Goal: Task Accomplishment & Management: Manage account settings

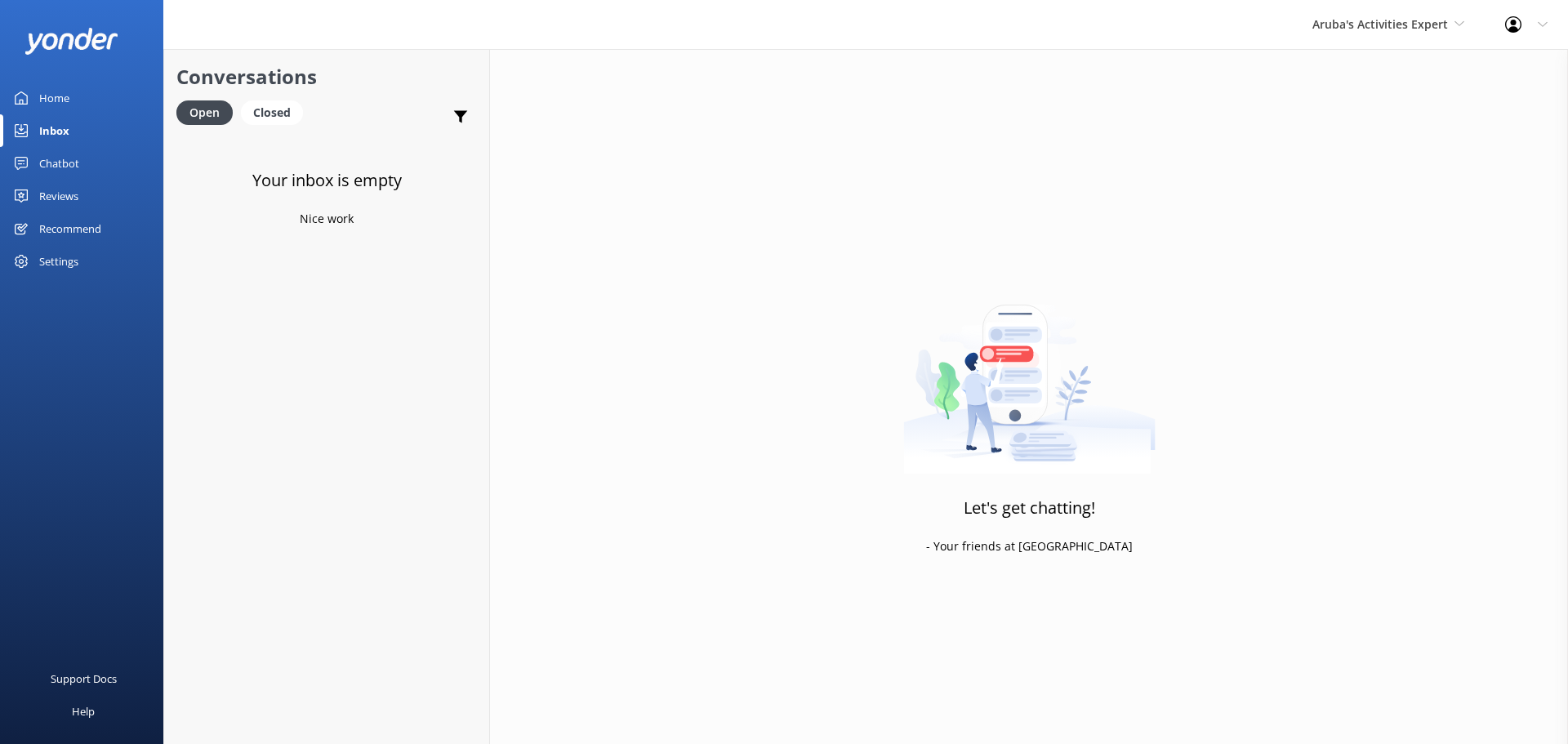
click at [47, 137] on div "Inbox" at bounding box center [55, 131] width 30 height 33
click at [207, 110] on div "Open" at bounding box center [204, 112] width 56 height 24
click at [197, 104] on div "Open" at bounding box center [204, 112] width 56 height 24
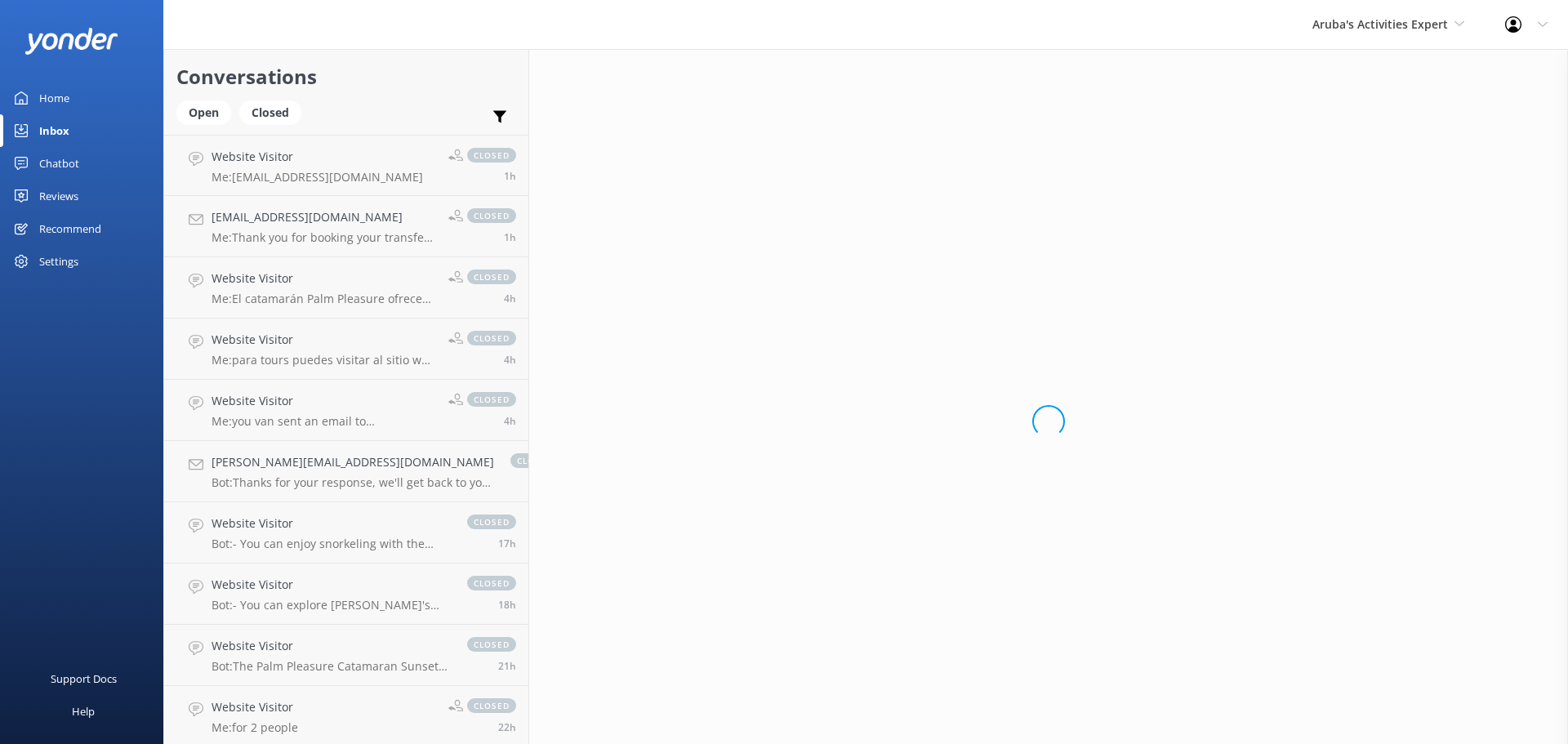
click at [63, 136] on div "Inbox" at bounding box center [55, 131] width 30 height 33
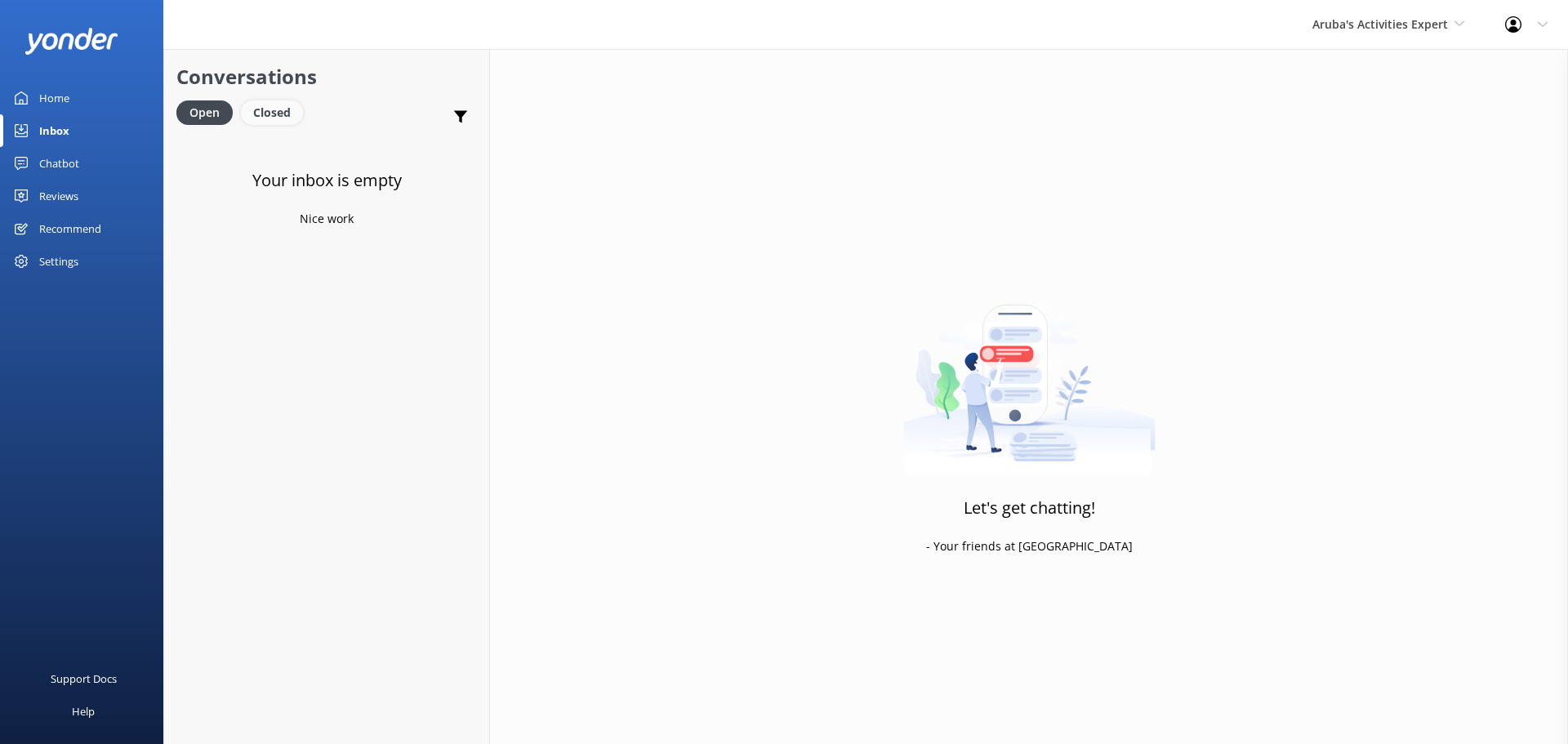
click at [276, 104] on div "Closed" at bounding box center [272, 112] width 62 height 24
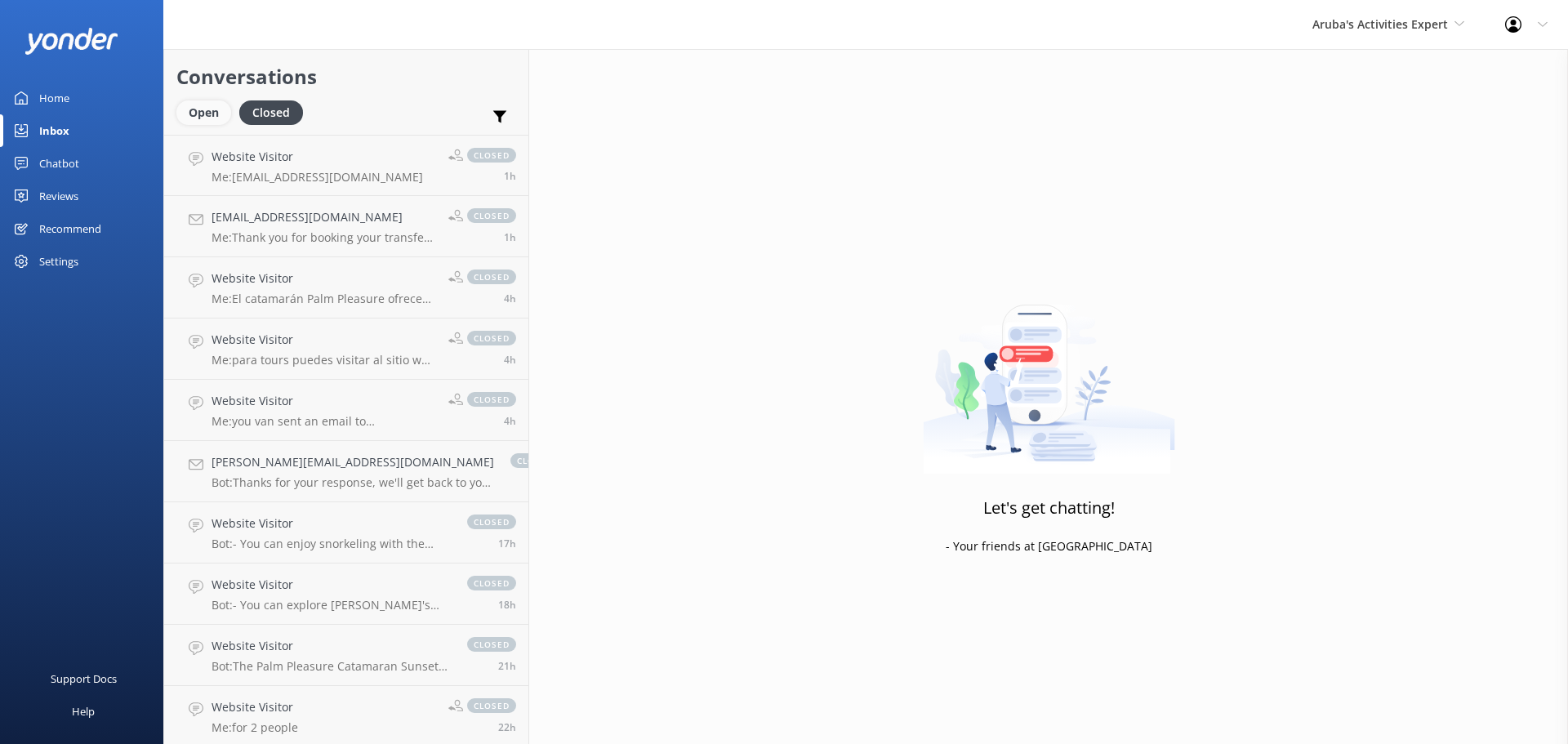
click at [202, 109] on div "Open" at bounding box center [203, 112] width 55 height 24
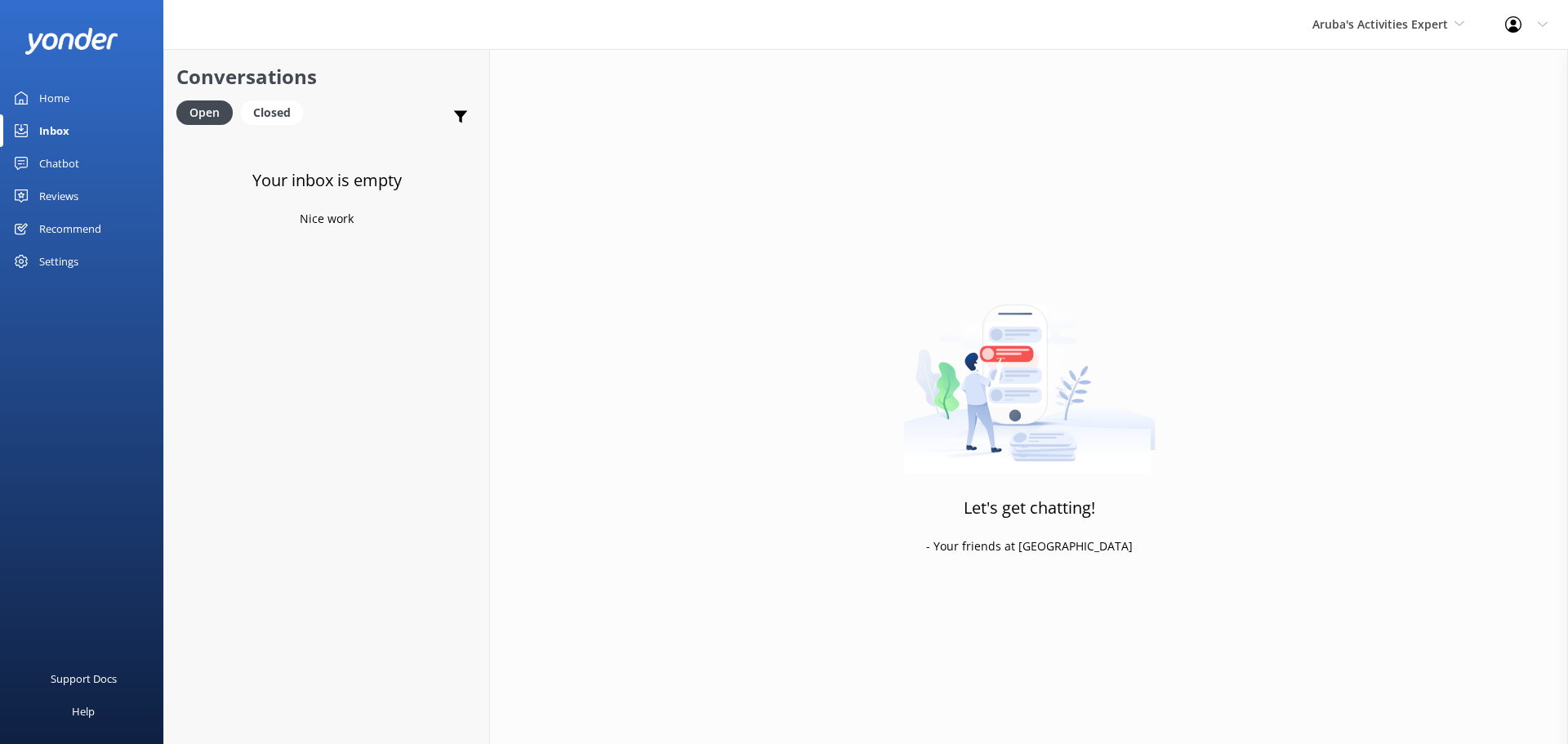
click at [54, 118] on div "Inbox" at bounding box center [55, 131] width 30 height 33
click at [52, 134] on div "Inbox" at bounding box center [55, 131] width 30 height 33
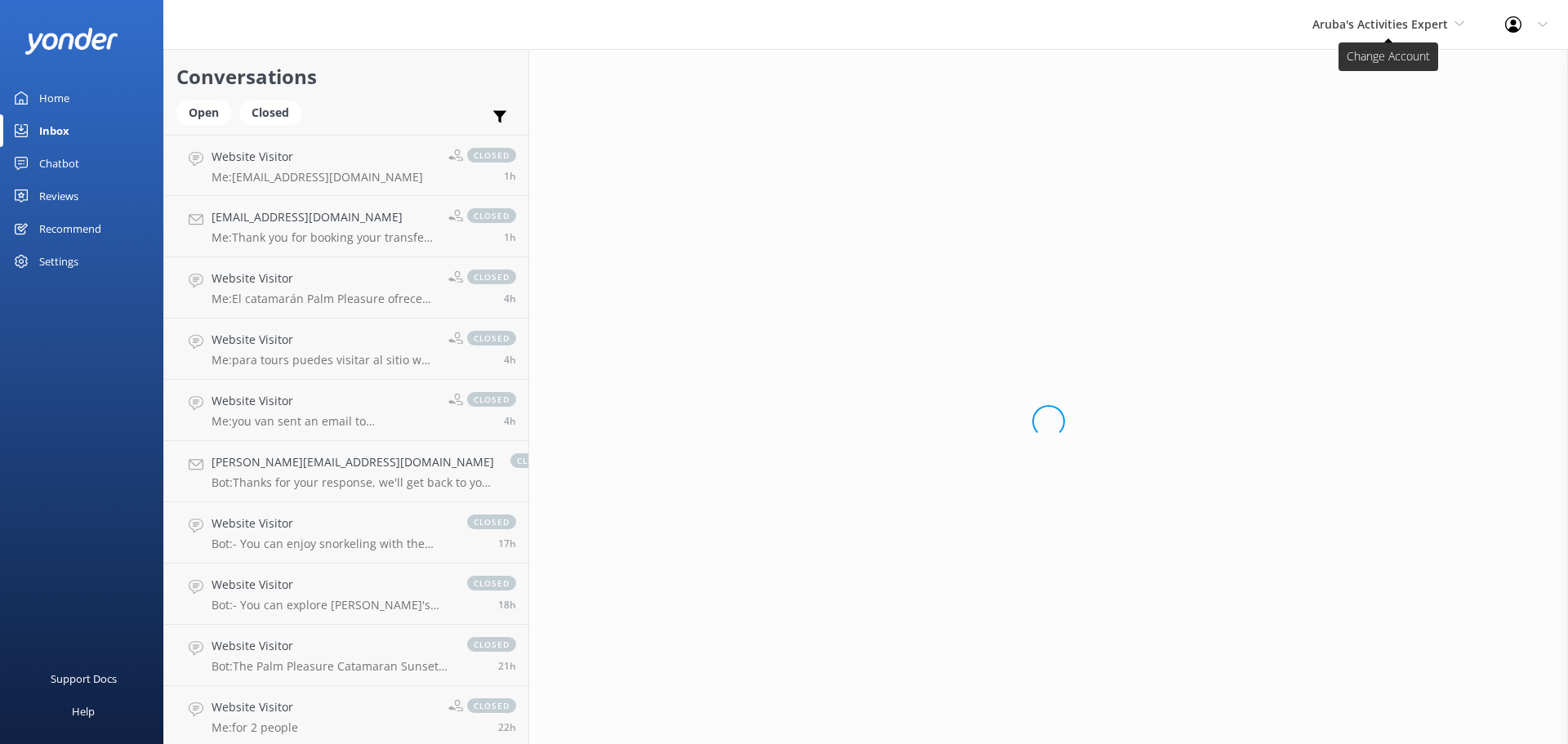
click at [1384, 22] on span "Aruba's Activities Expert" at bounding box center [1379, 24] width 136 height 15
click at [1340, 70] on link "De [GEOGRAPHIC_DATA]" at bounding box center [1373, 68] width 163 height 40
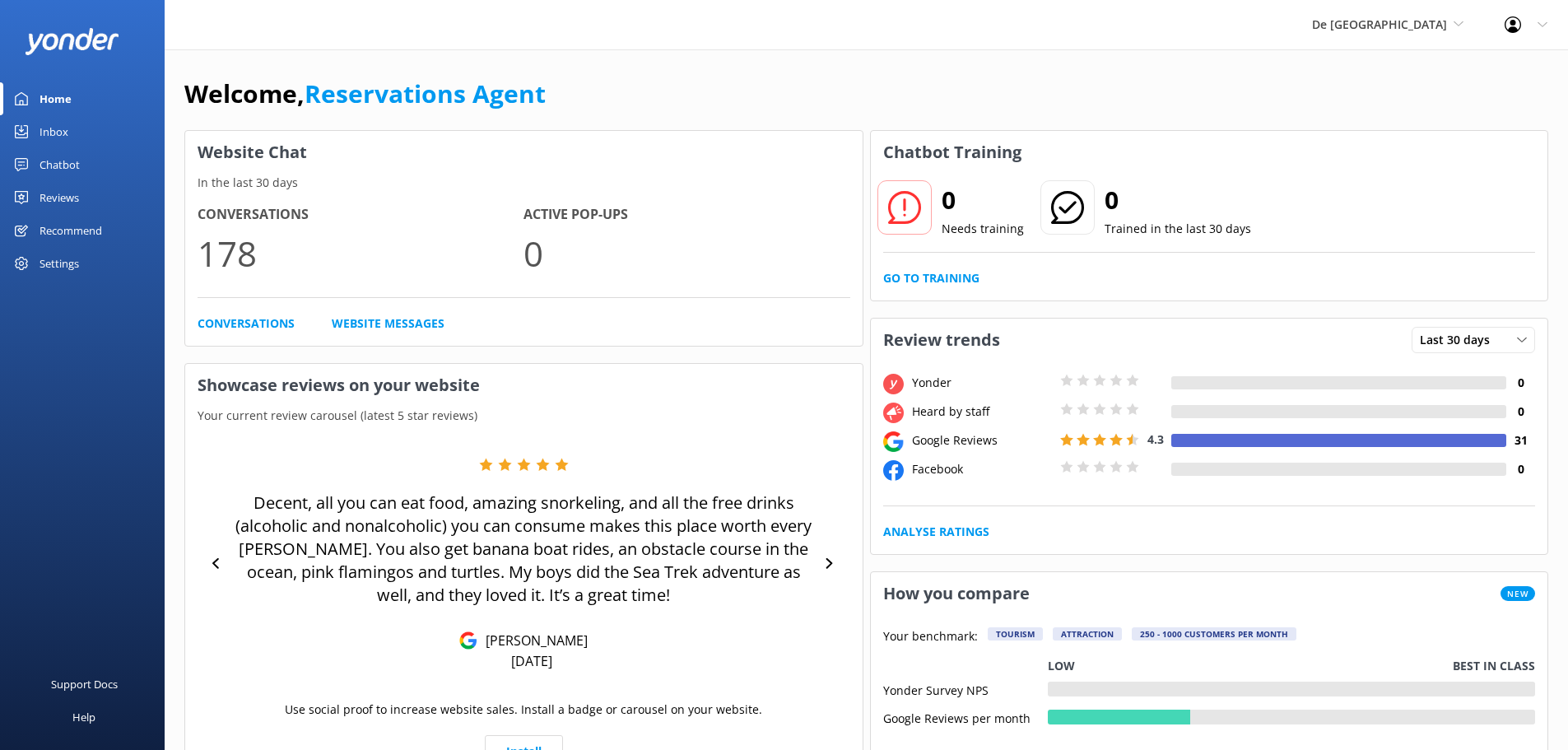
click at [54, 122] on div "Inbox" at bounding box center [54, 132] width 29 height 33
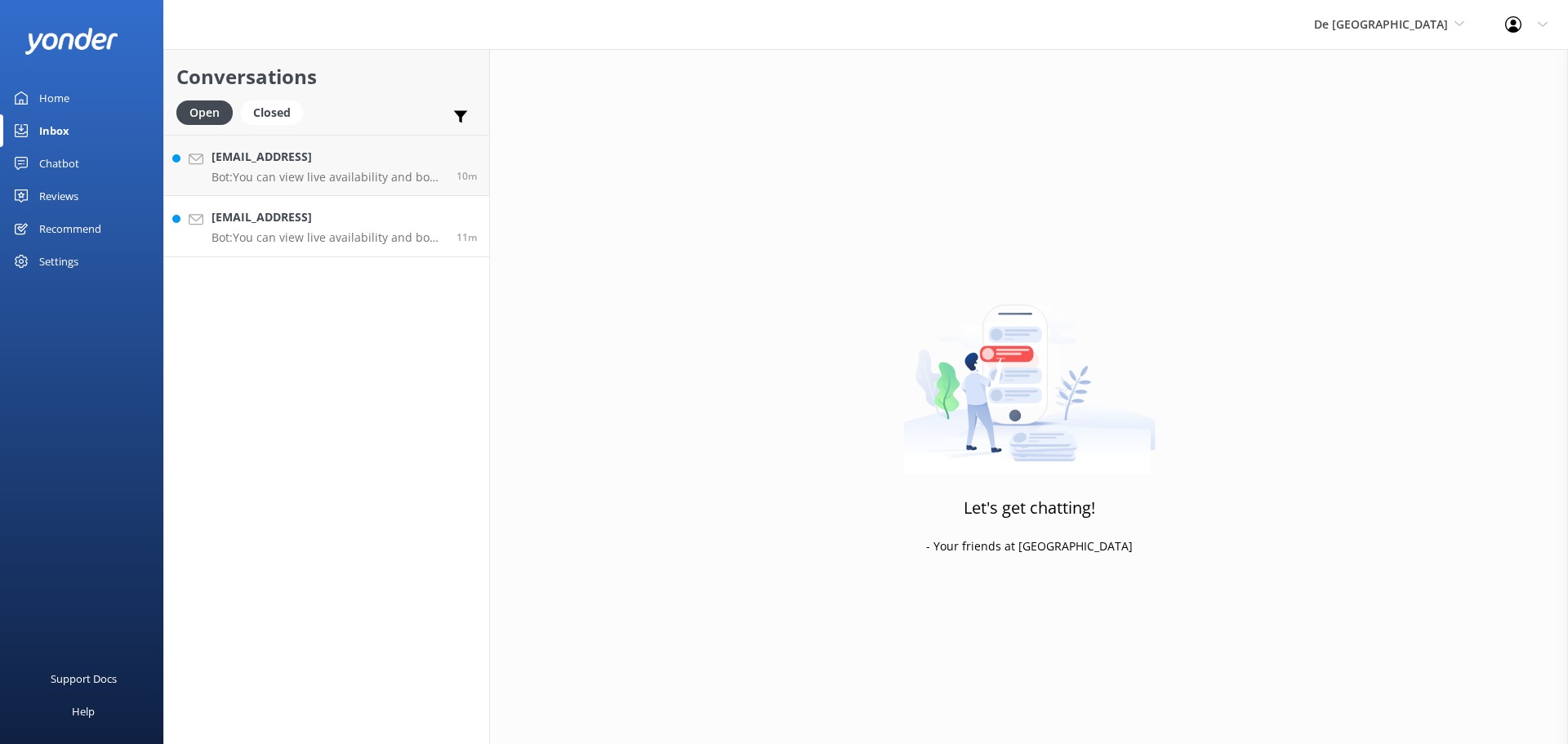
click at [396, 217] on h4 "[EMAIL_ADDRESS]" at bounding box center [328, 217] width 232 height 18
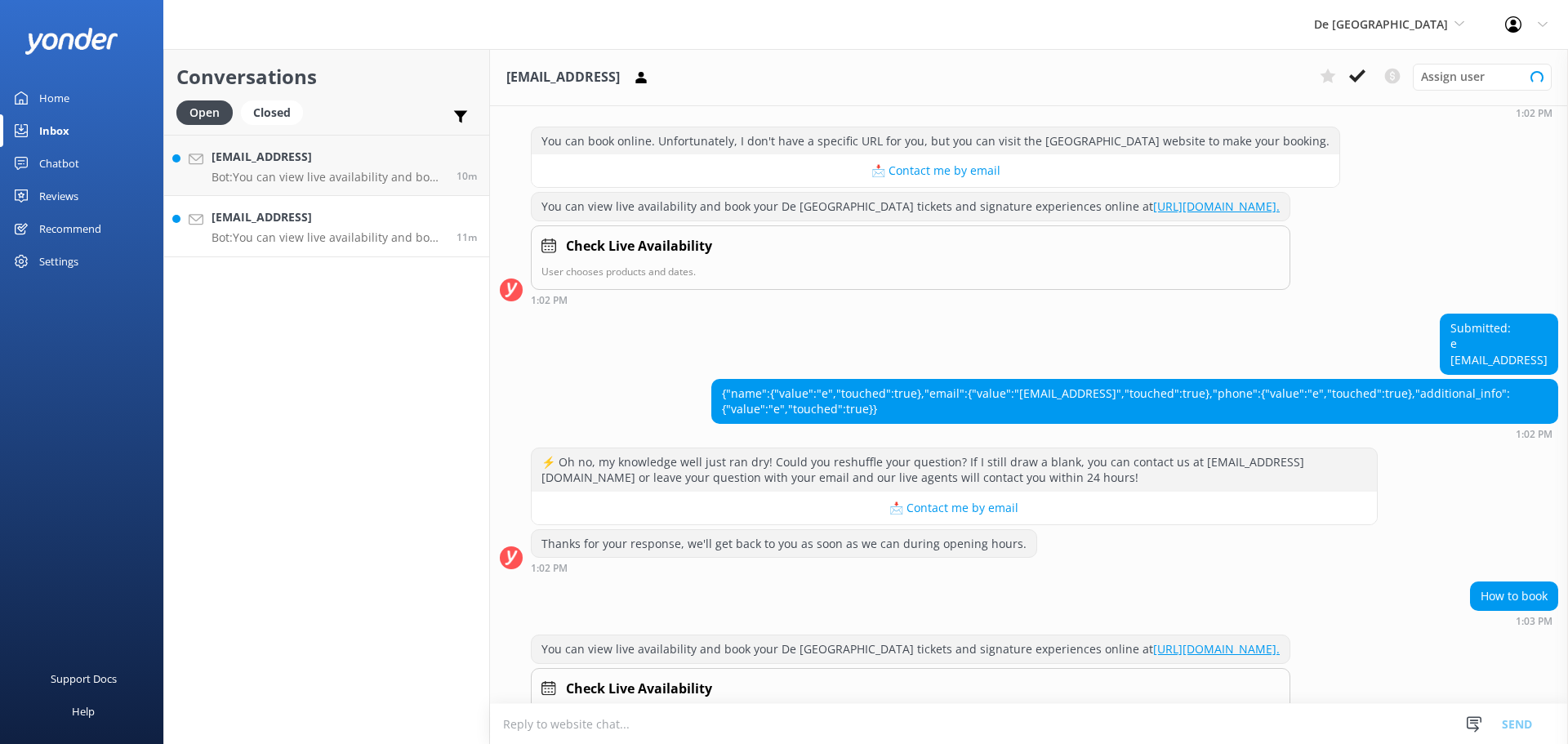
scroll to position [298, 0]
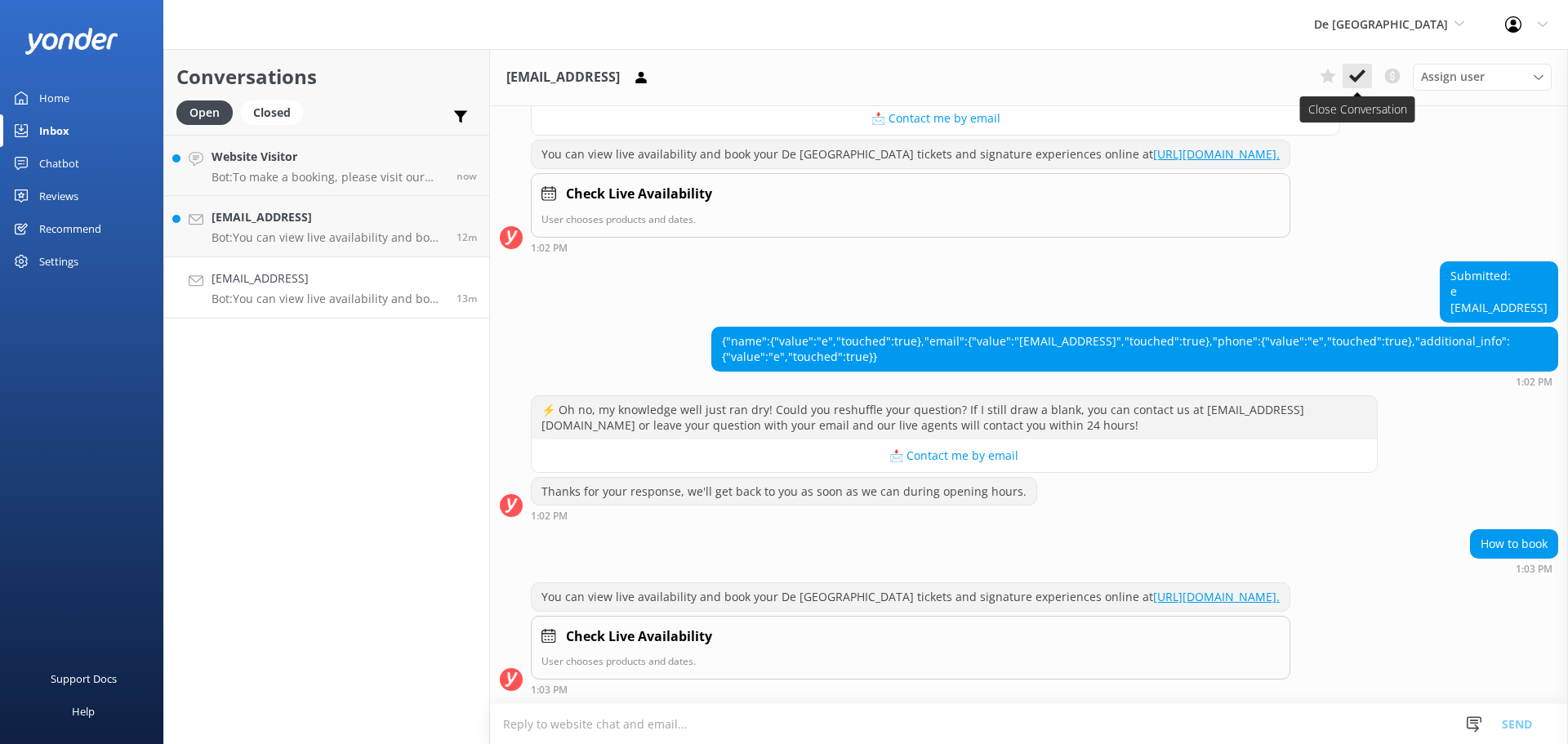
click at [1352, 69] on icon at bounding box center [1357, 75] width 16 height 16
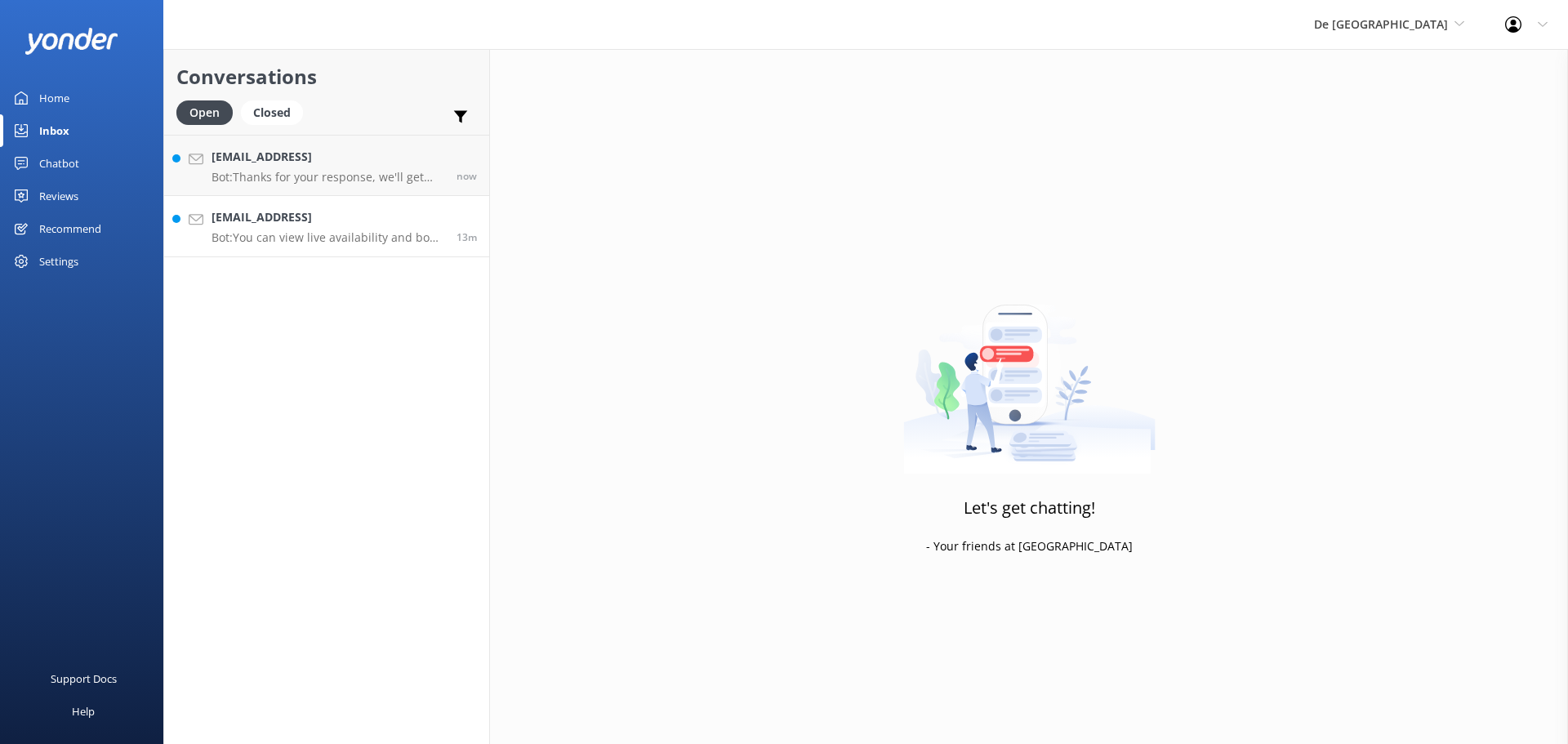
click at [332, 223] on h4 "[EMAIL_ADDRESS]" at bounding box center [328, 217] width 232 height 18
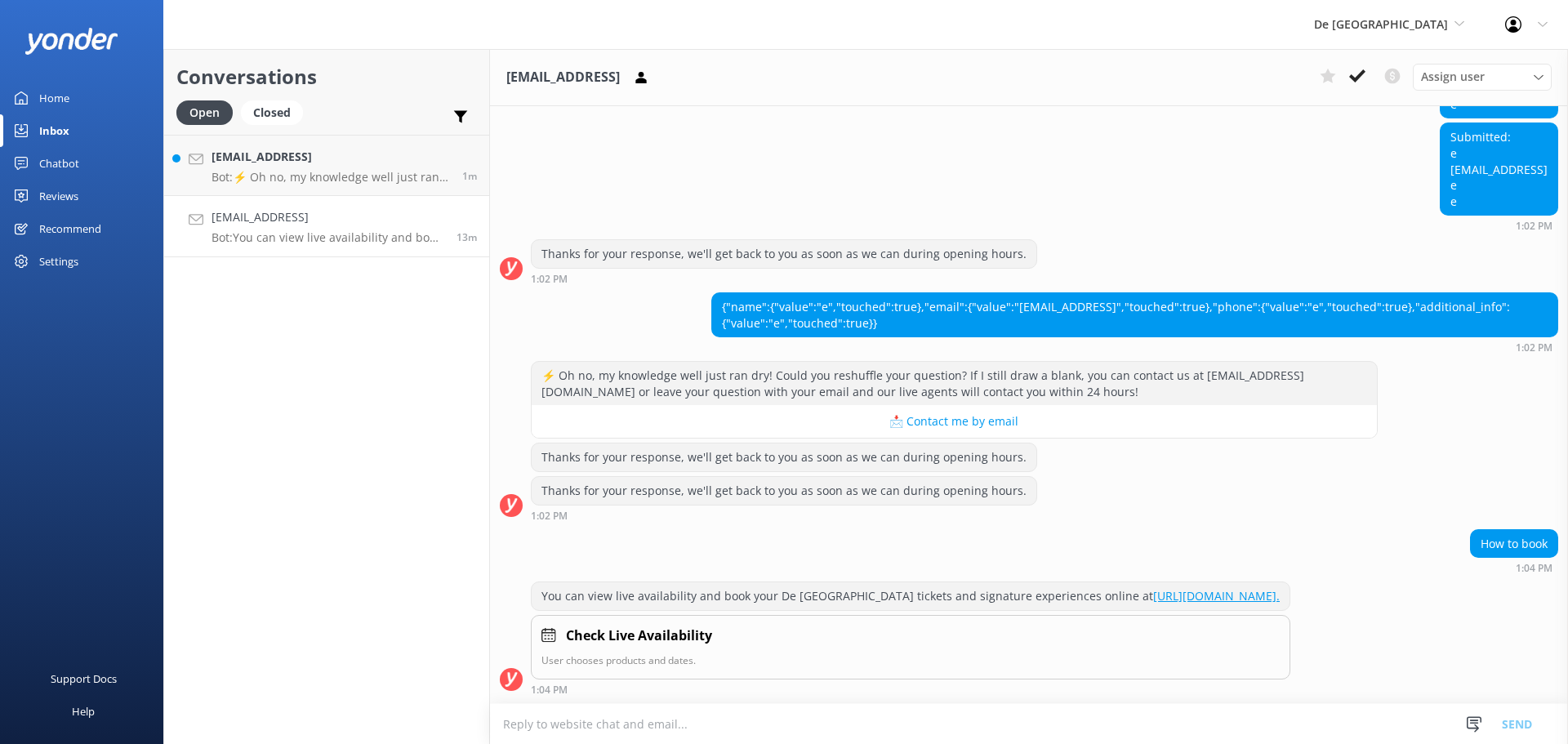
scroll to position [1037, 0]
drag, startPoint x: 1356, startPoint y: 73, endPoint x: 1353, endPoint y: 83, distance: 10.4
click at [1356, 74] on icon at bounding box center [1357, 75] width 16 height 16
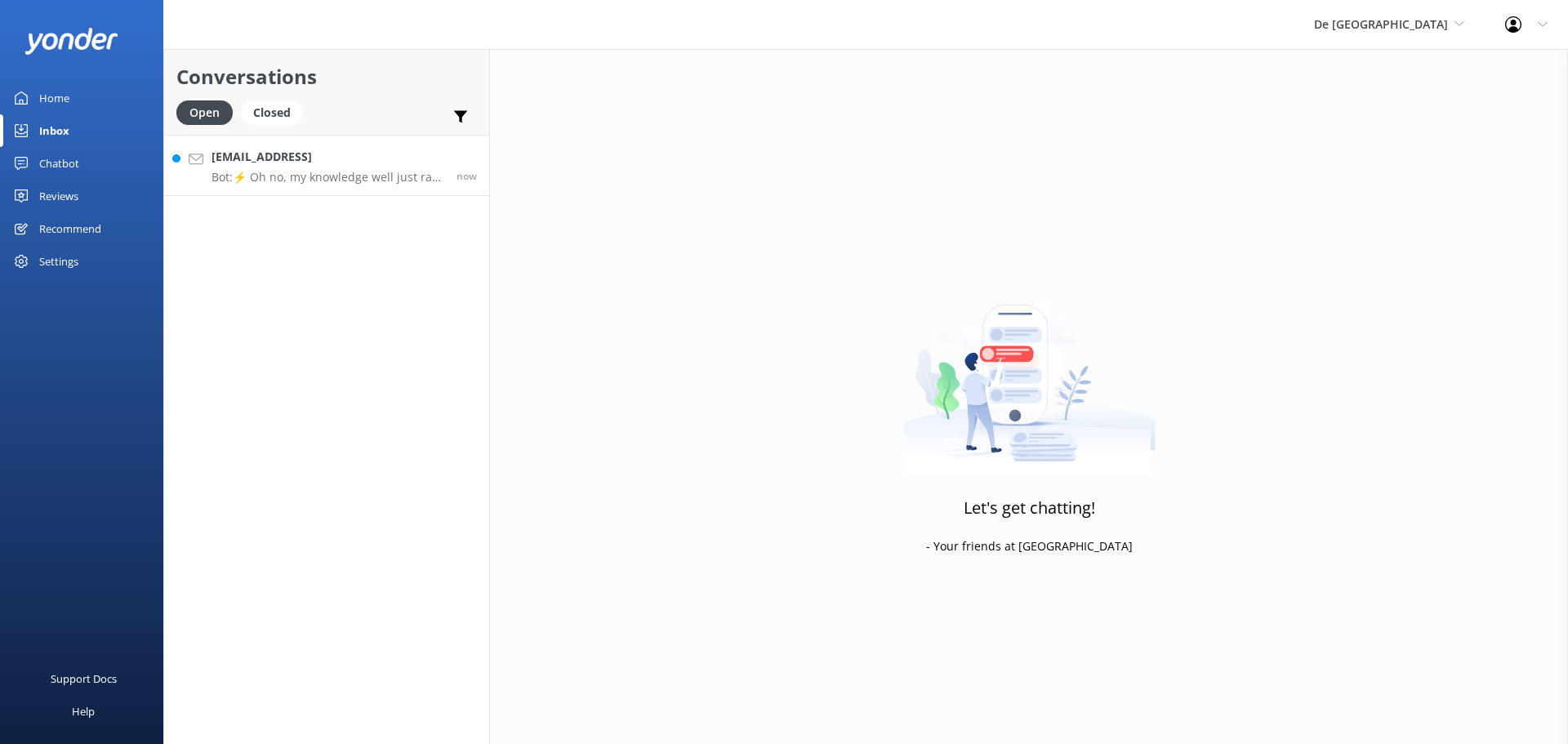
click at [300, 162] on h4 "[EMAIL_ADDRESS]" at bounding box center [328, 156] width 232 height 18
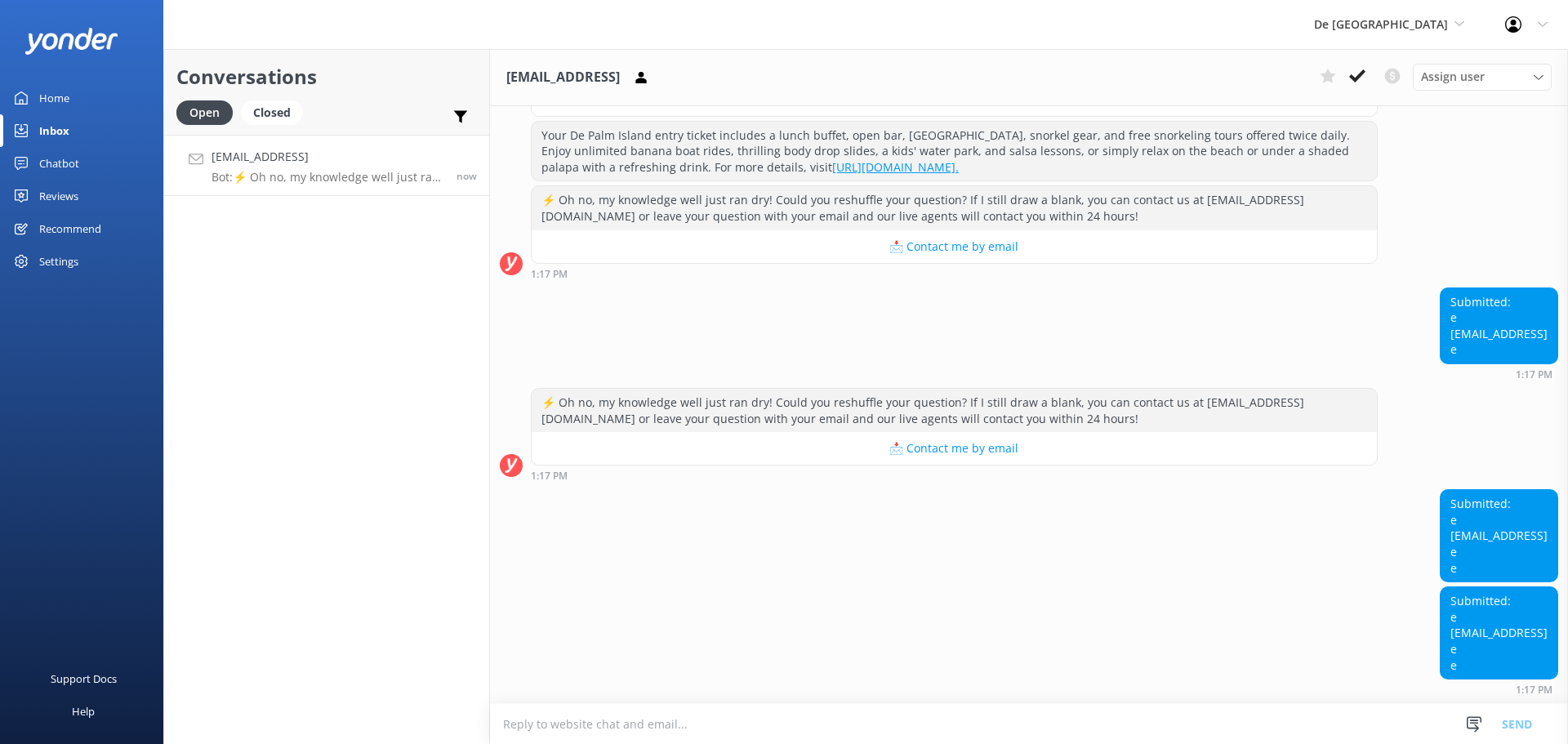
scroll to position [941, 0]
click at [1353, 71] on icon at bounding box center [1357, 75] width 16 height 16
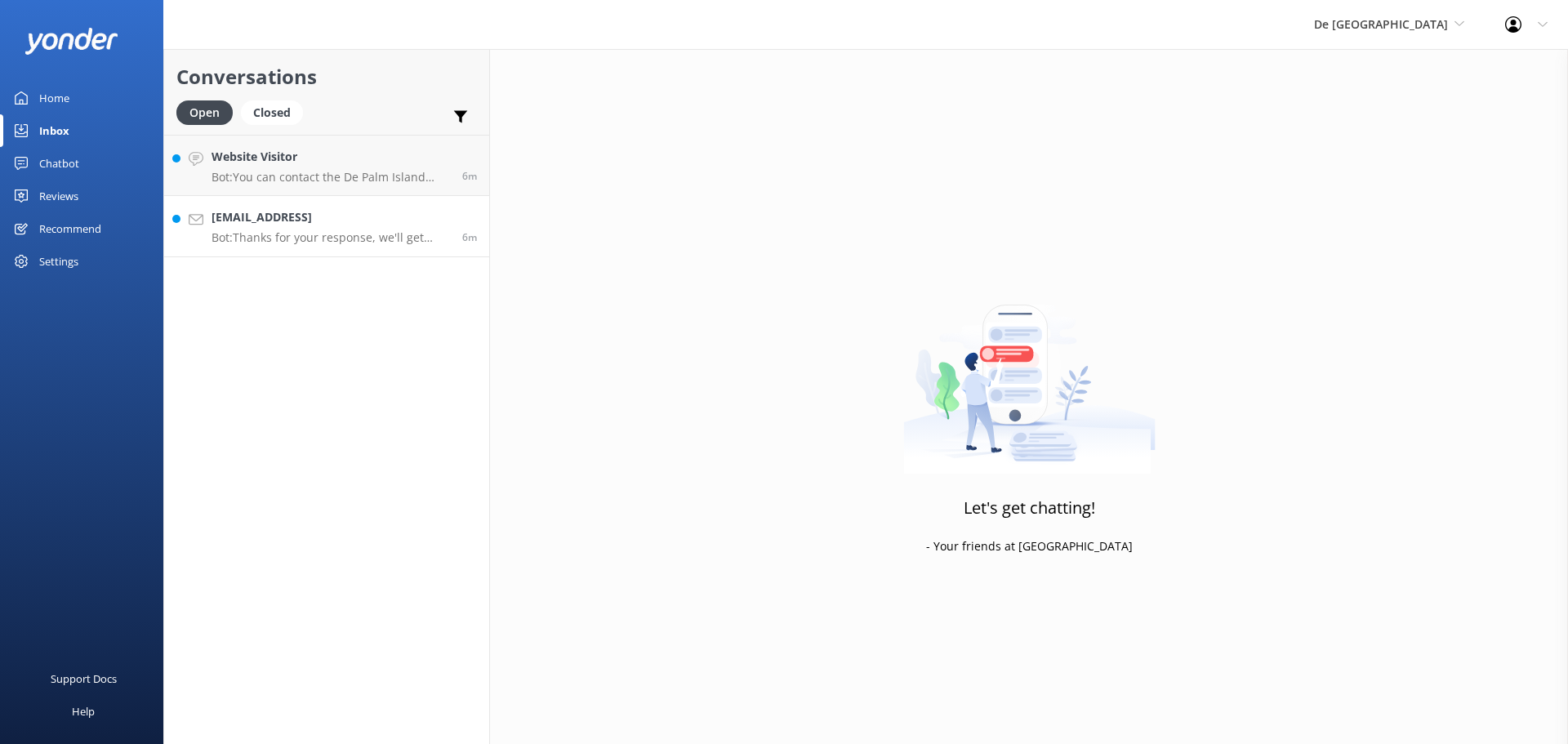
click at [368, 221] on h4 "[EMAIL_ADDRESS]" at bounding box center [330, 217] width 238 height 18
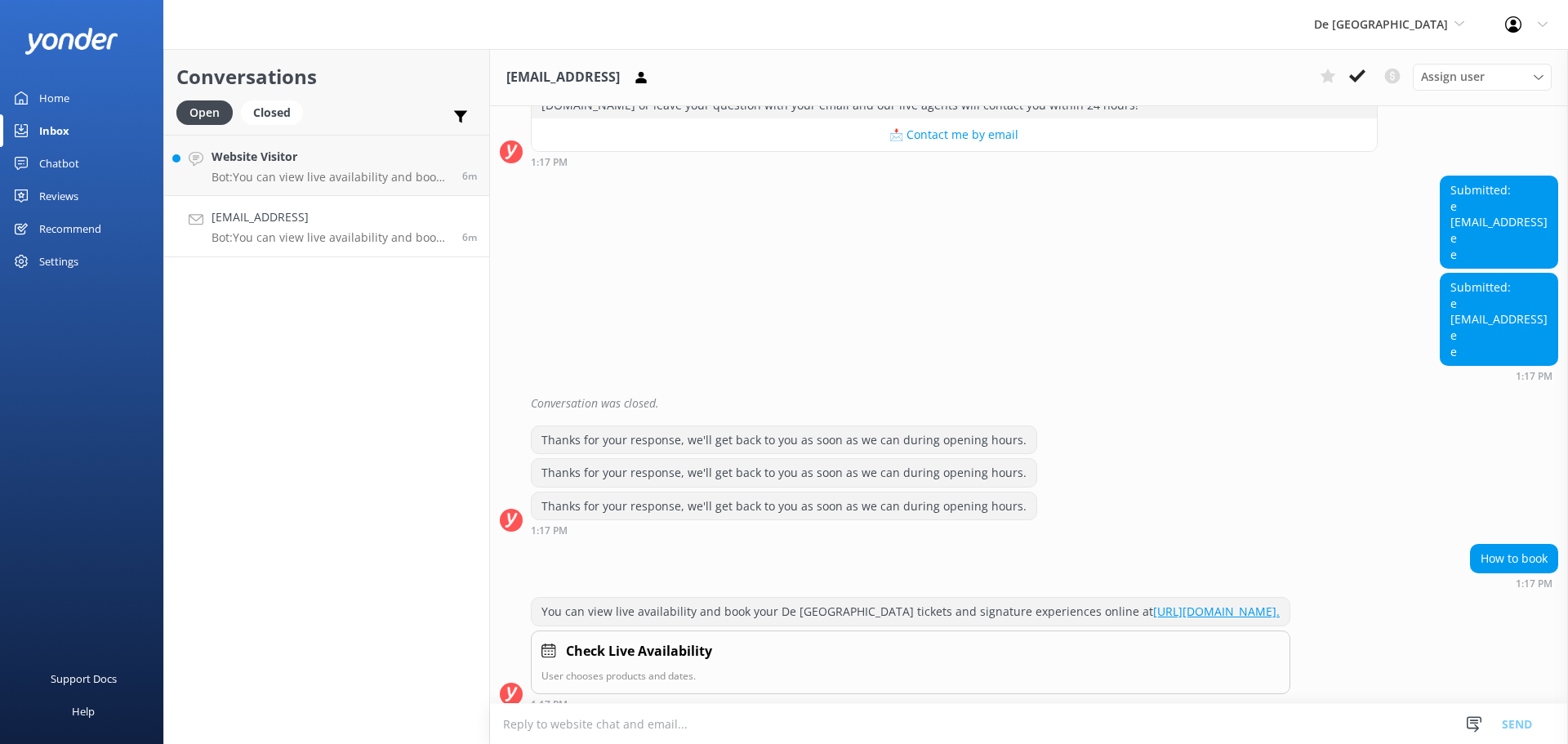
scroll to position [1286, 0]
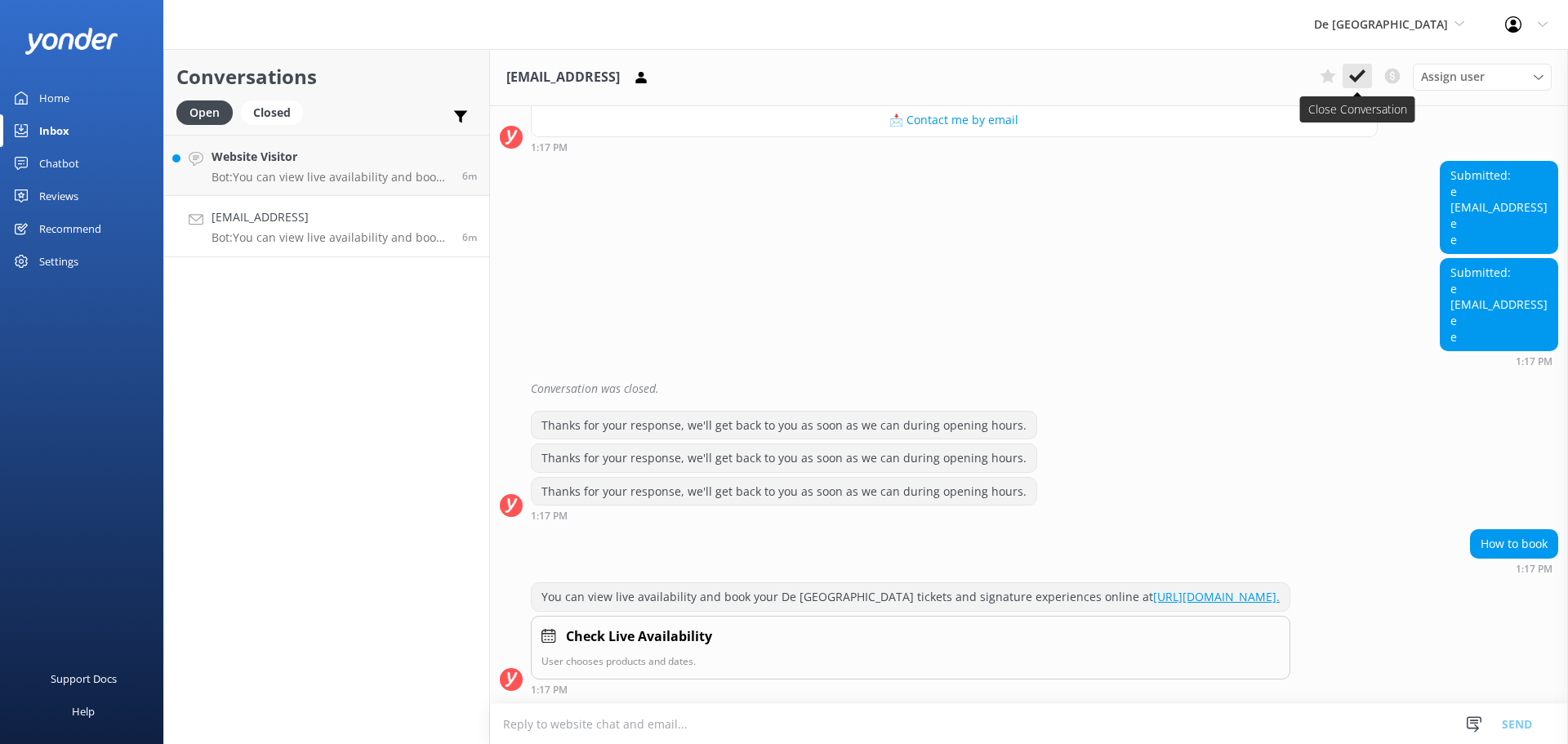
click at [1360, 67] on button at bounding box center [1357, 76] width 29 height 24
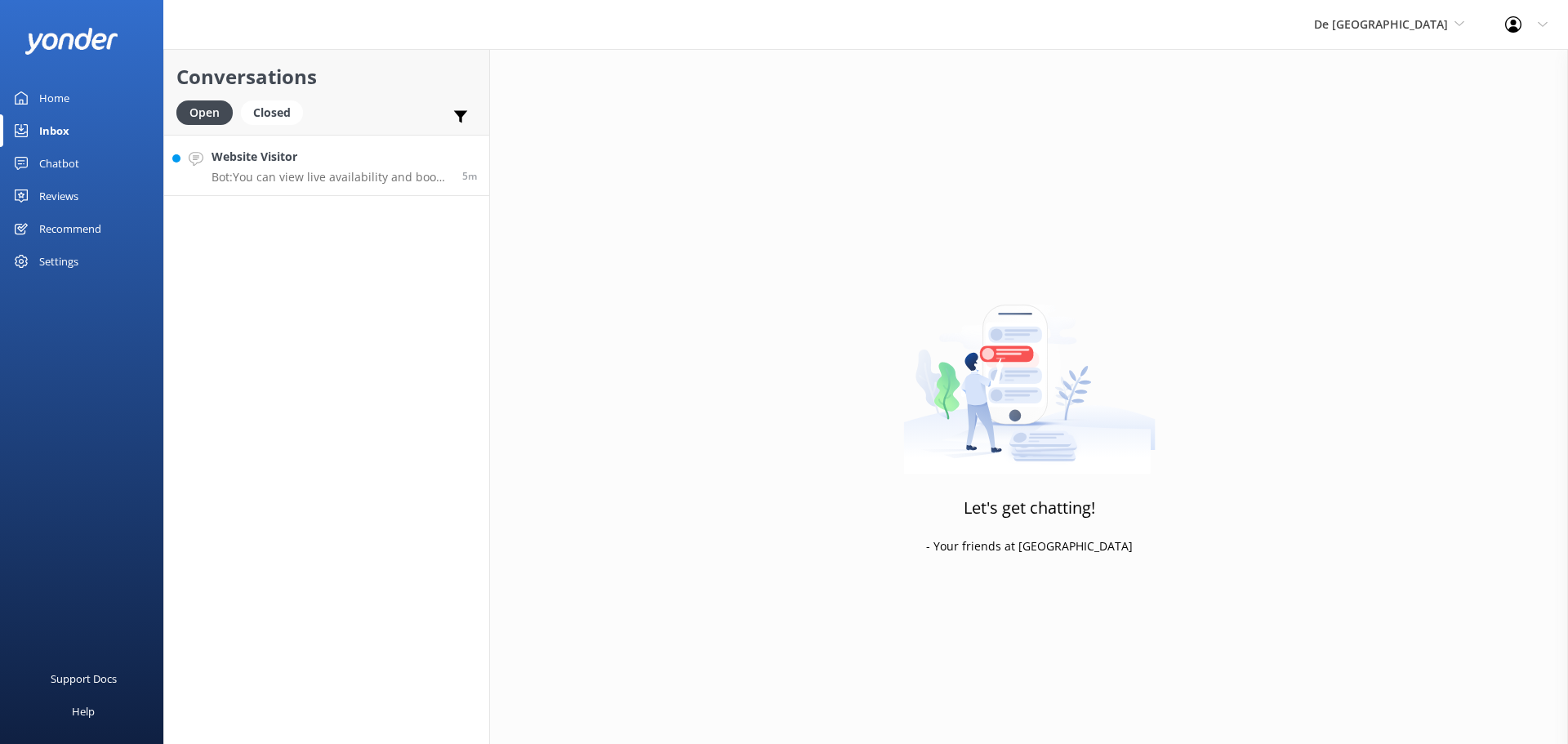
click at [382, 158] on h4 "Website Visitor" at bounding box center [330, 156] width 238 height 18
